Goal: Feedback & Contribution: Leave review/rating

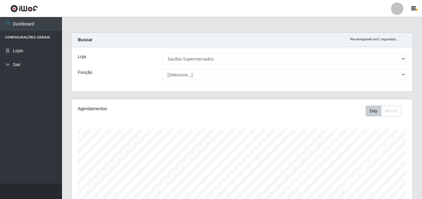
select select "423"
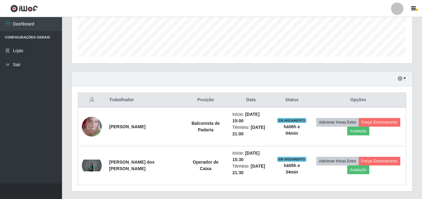
scroll to position [129, 341]
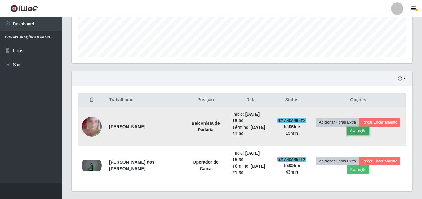
click at [357, 131] on button "Avaliação" at bounding box center [358, 130] width 22 height 9
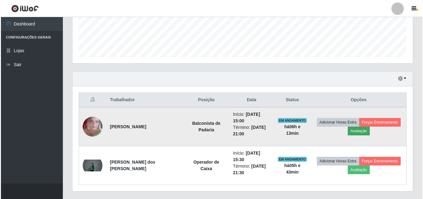
scroll to position [129, 338]
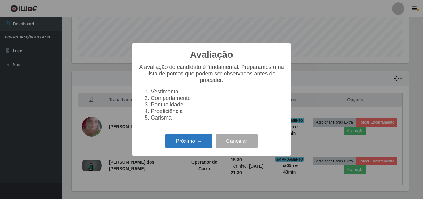
click at [188, 138] on button "Próximo →" at bounding box center [189, 141] width 47 height 15
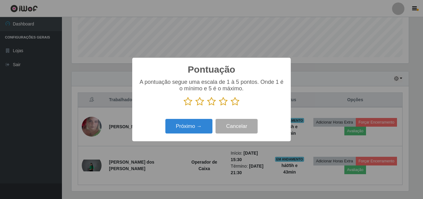
scroll to position [309862, 309653]
click at [234, 101] on icon at bounding box center [235, 101] width 9 height 9
click at [231, 106] on input "radio" at bounding box center [231, 106] width 0 height 0
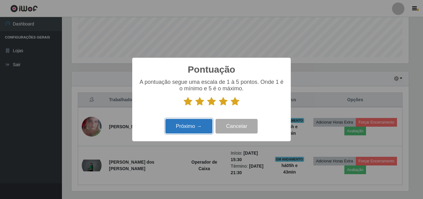
click at [200, 126] on button "Próximo →" at bounding box center [189, 126] width 47 height 15
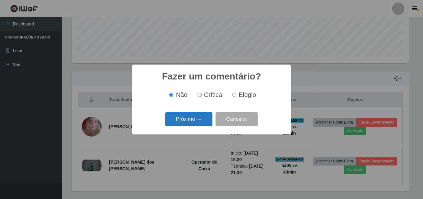
click at [201, 119] on button "Próximo →" at bounding box center [189, 119] width 47 height 15
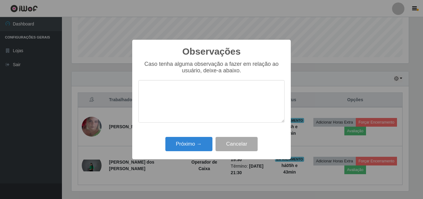
click at [201, 119] on textarea at bounding box center [212, 101] width 146 height 42
drag, startPoint x: 219, startPoint y: 93, endPoint x: 143, endPoint y: 91, distance: 76.9
click at [143, 91] on textarea "Otima profissional" at bounding box center [212, 101] width 146 height 42
type textarea "Otima profissional"
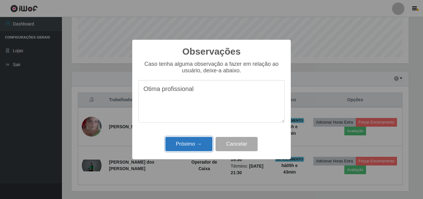
click at [183, 142] on button "Próximo →" at bounding box center [189, 144] width 47 height 15
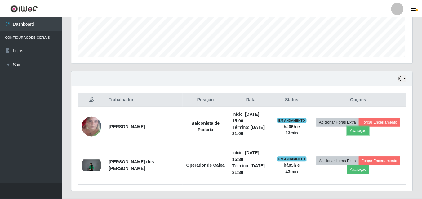
scroll to position [129, 341]
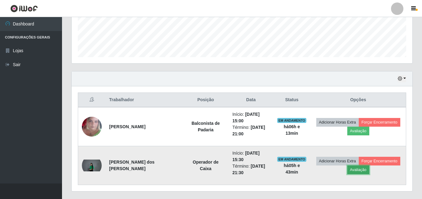
click at [352, 165] on button "Avaliação" at bounding box center [358, 169] width 22 height 9
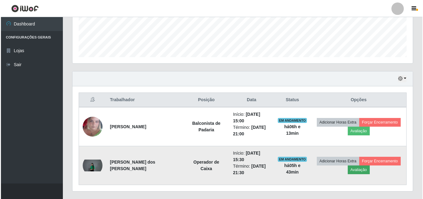
scroll to position [129, 338]
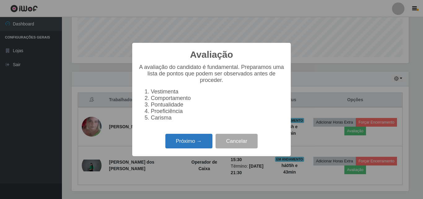
click at [209, 141] on button "Próximo →" at bounding box center [189, 141] width 47 height 15
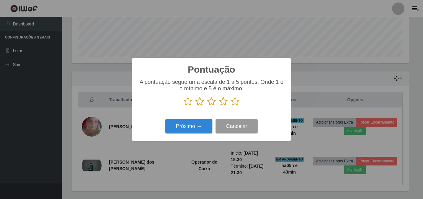
scroll to position [309862, 309653]
click at [232, 104] on icon at bounding box center [235, 101] width 9 height 9
click at [231, 106] on input "radio" at bounding box center [231, 106] width 0 height 0
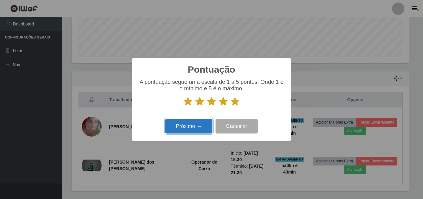
click at [208, 123] on button "Próximo →" at bounding box center [189, 126] width 47 height 15
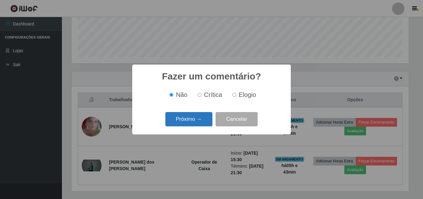
click at [207, 121] on button "Próximo →" at bounding box center [189, 119] width 47 height 15
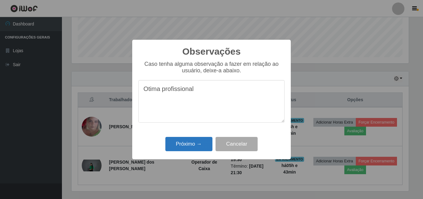
type textarea "Otima profissional"
click at [210, 145] on button "Próximo →" at bounding box center [189, 144] width 47 height 15
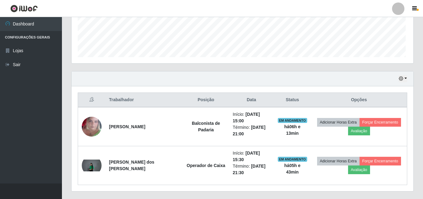
scroll to position [129, 341]
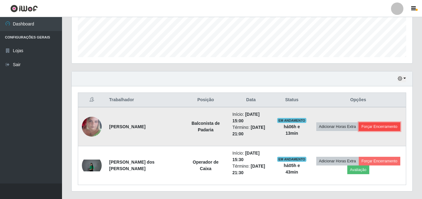
click at [367, 123] on button "Forçar Encerramento" at bounding box center [380, 126] width 42 height 9
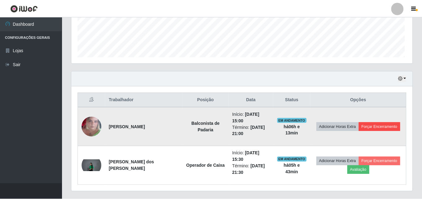
scroll to position [129, 338]
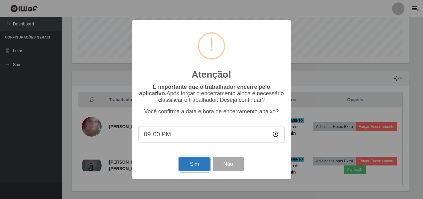
click at [208, 166] on button "Sim" at bounding box center [194, 164] width 30 height 15
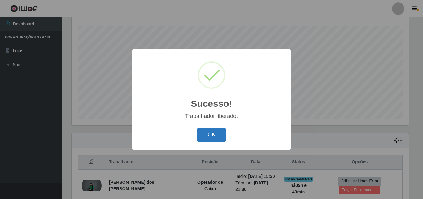
click at [208, 136] on button "OK" at bounding box center [211, 134] width 29 height 15
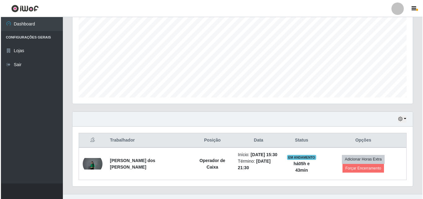
scroll to position [130, 0]
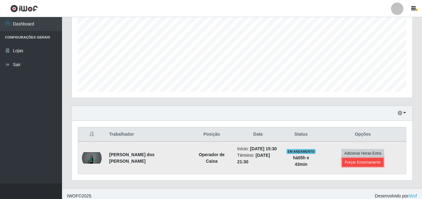
click at [372, 158] on button "Forçar Encerramento" at bounding box center [363, 162] width 42 height 9
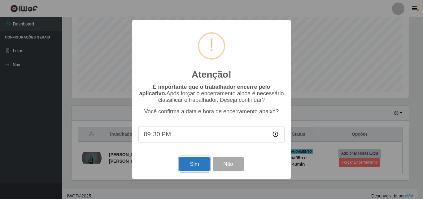
click at [197, 164] on button "Sim" at bounding box center [194, 164] width 30 height 15
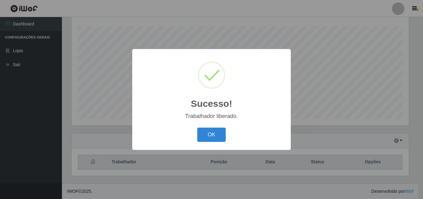
click at [194, 139] on div "OK Cancel" at bounding box center [212, 135] width 146 height 18
click at [209, 136] on button "OK" at bounding box center [211, 134] width 29 height 15
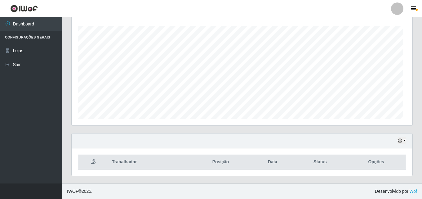
scroll to position [0, 0]
